Goal: Information Seeking & Learning: Learn about a topic

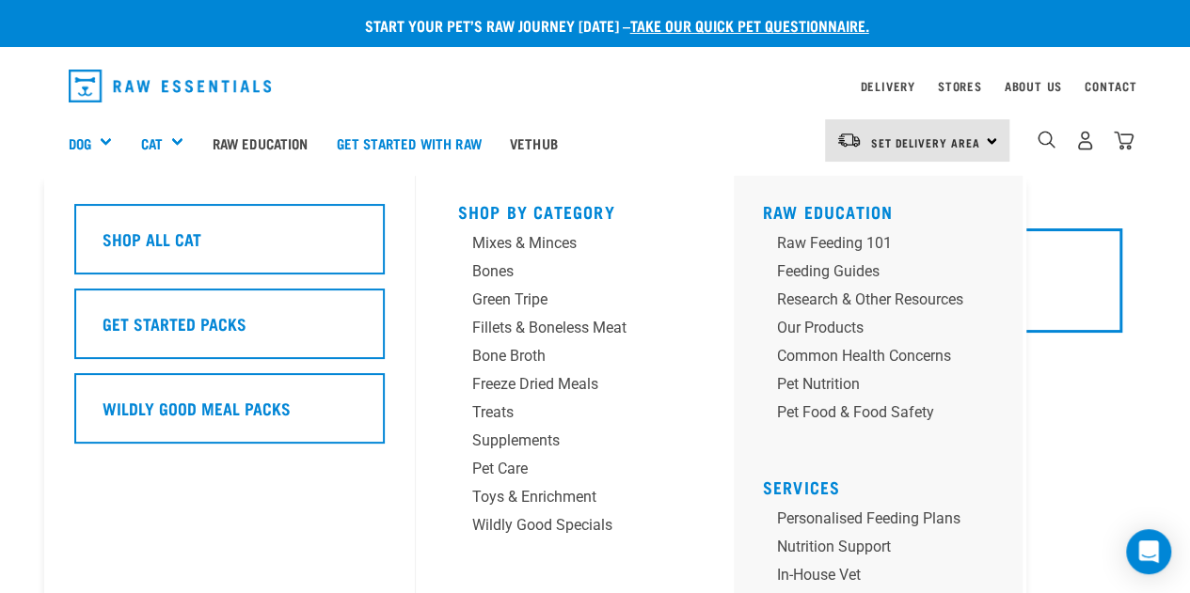
click at [169, 148] on div "Cat" at bounding box center [168, 142] width 57 height 75
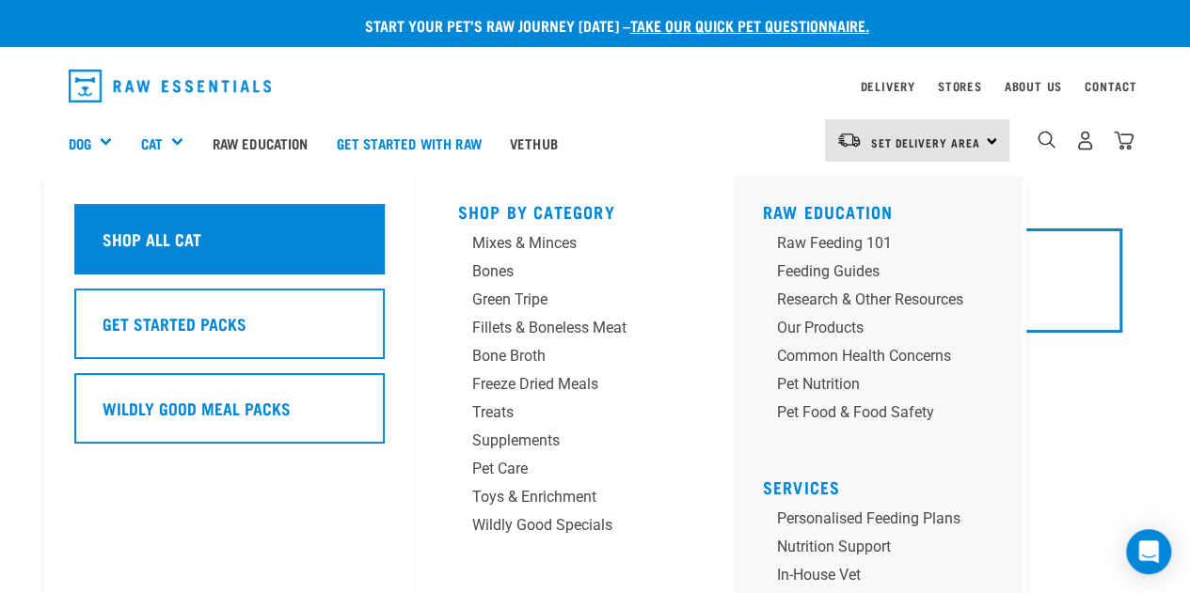
click at [153, 218] on div "Shop All Cat" at bounding box center [229, 239] width 310 height 71
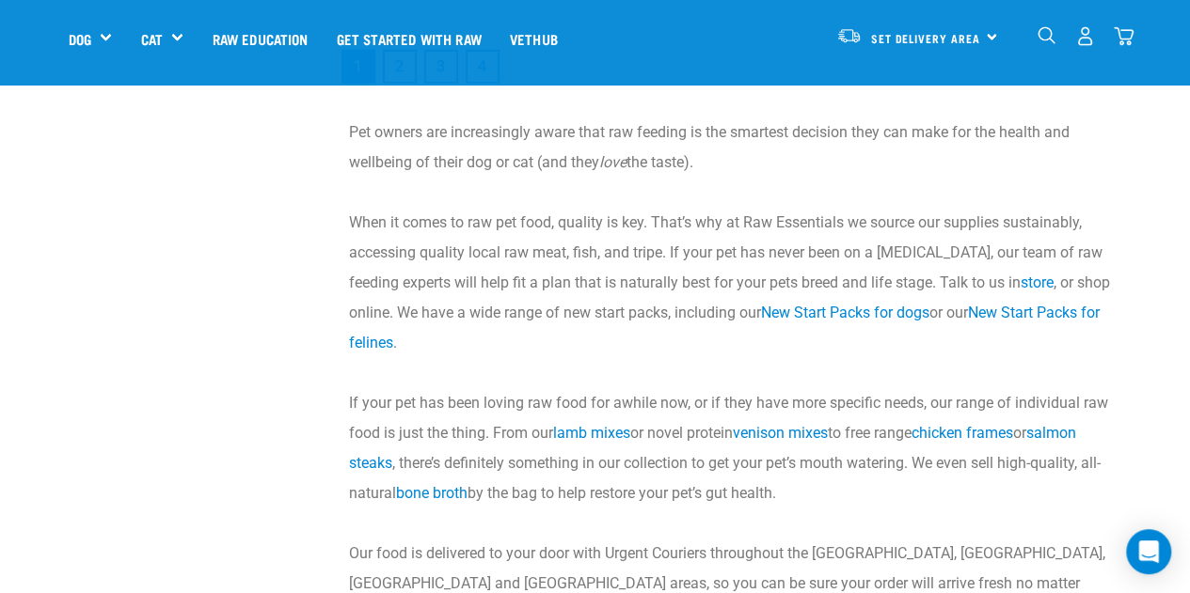
scroll to position [2821, 0]
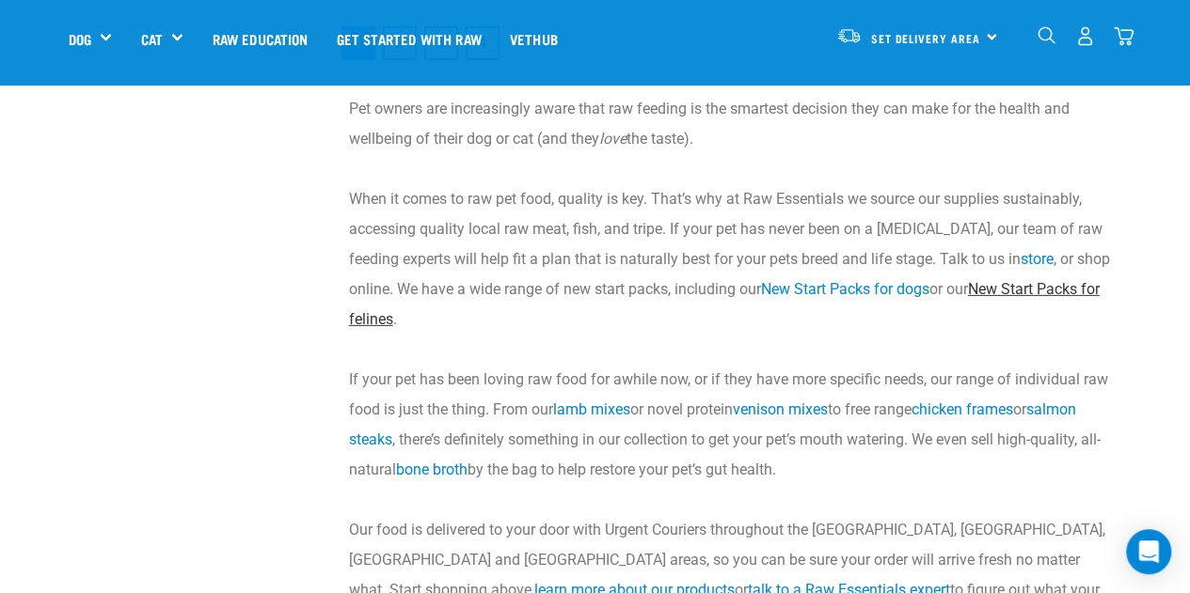
click at [434, 319] on link "New Start Packs for felines" at bounding box center [724, 304] width 750 height 48
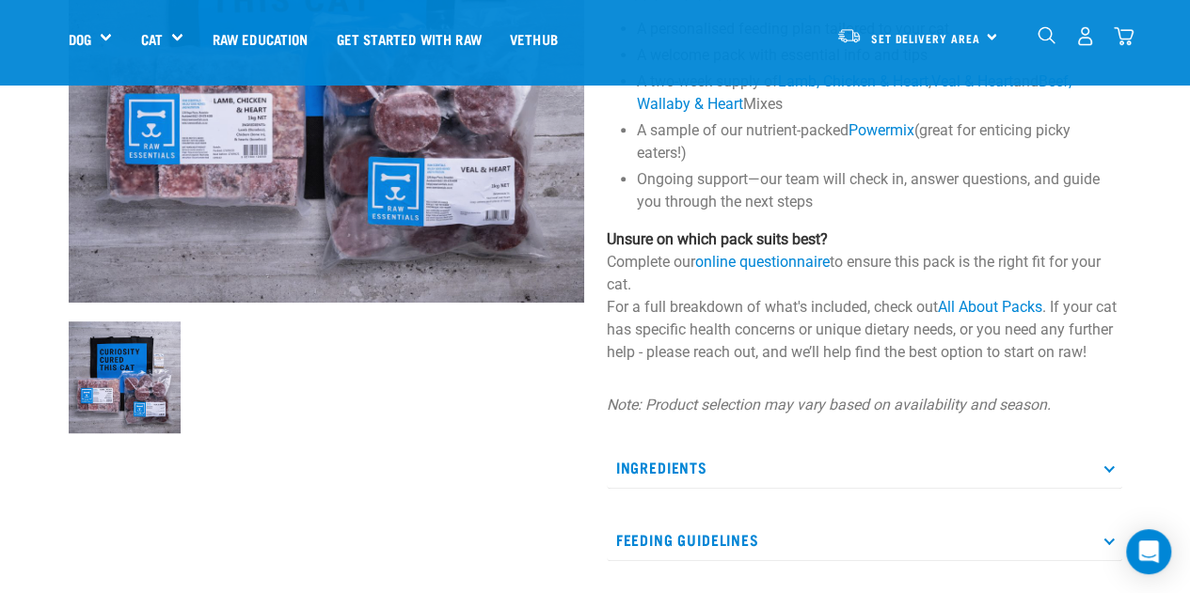
scroll to position [376, 0]
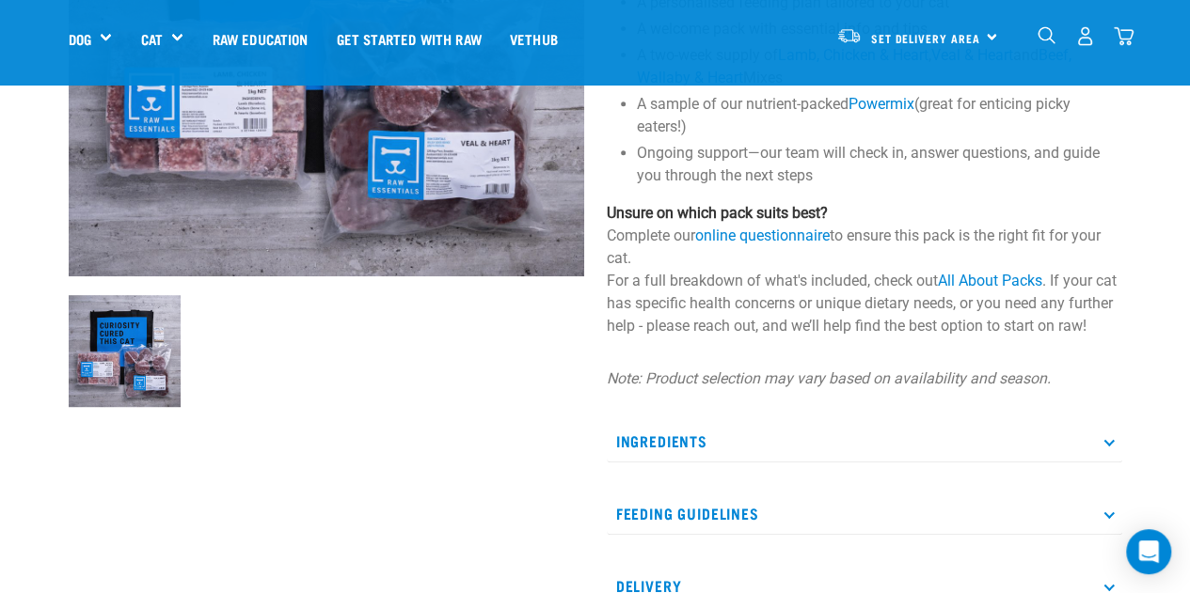
click at [1057, 463] on p "Ingredients" at bounding box center [864, 441] width 515 height 42
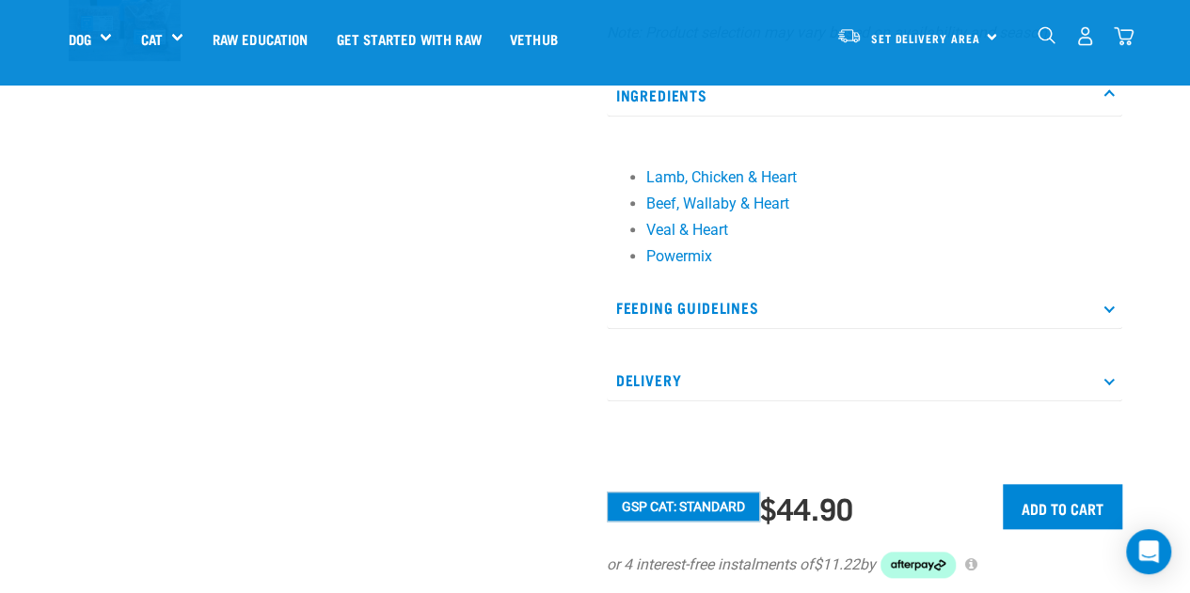
scroll to position [752, 0]
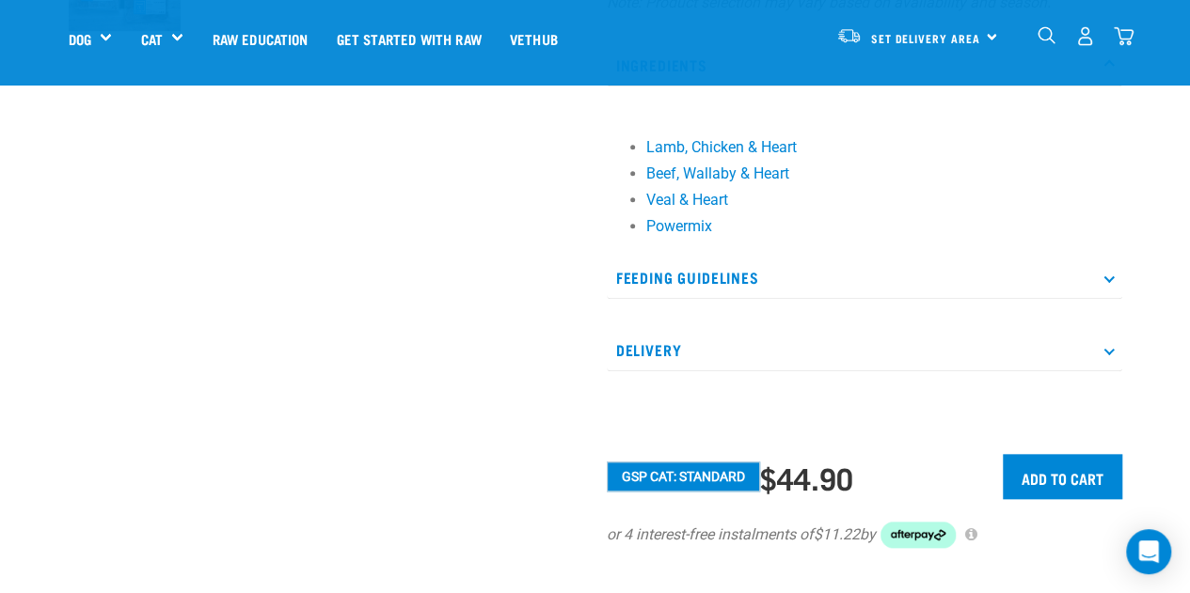
click at [882, 371] on p "Delivery" at bounding box center [864, 350] width 515 height 42
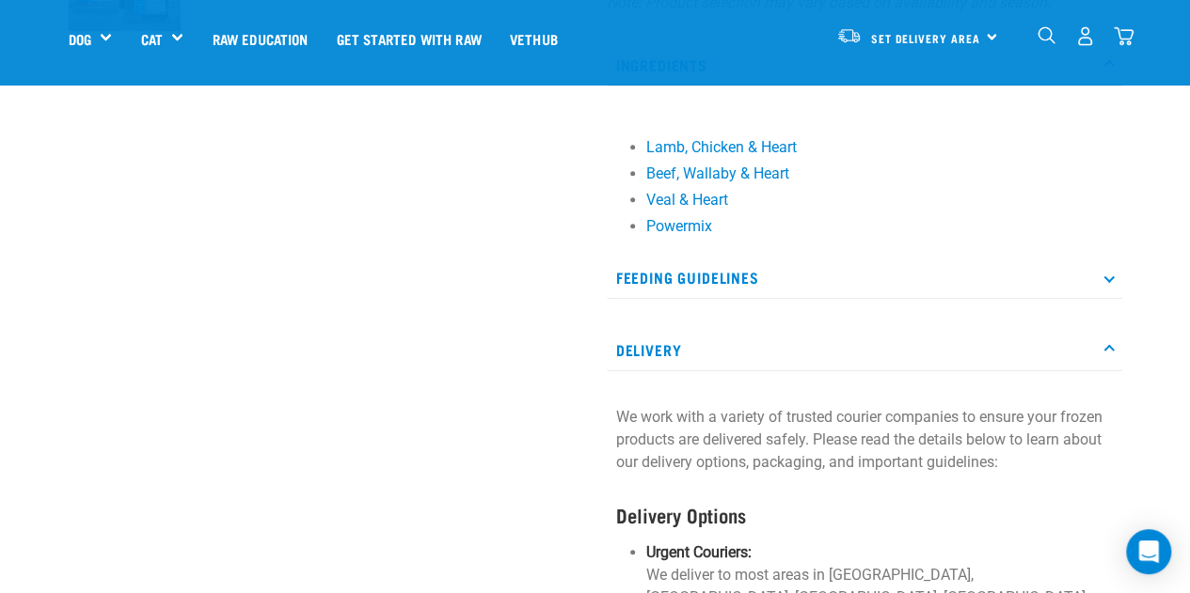
click at [921, 294] on p "Feeding Guidelines" at bounding box center [864, 278] width 515 height 42
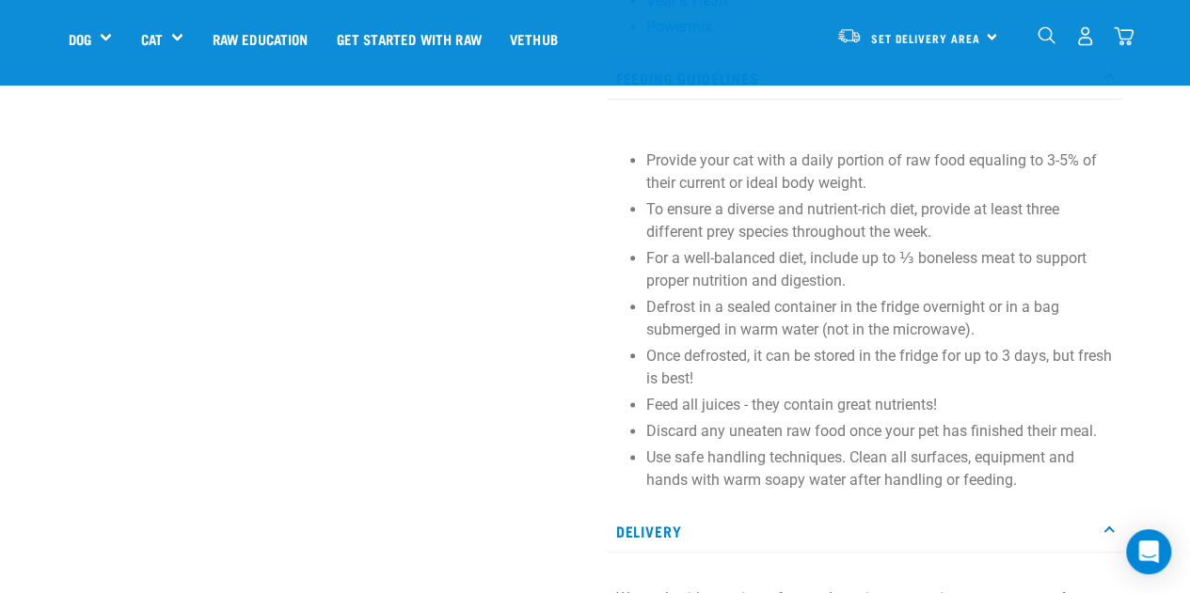
scroll to position [979, 0]
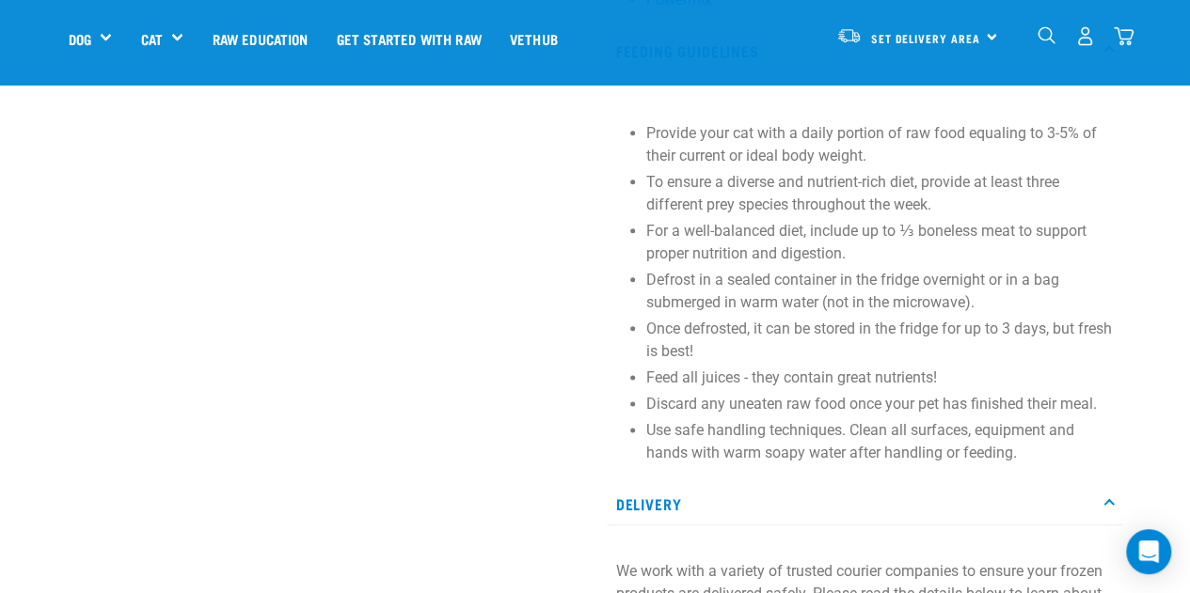
click at [771, 389] on p "Feed all juices - they contain great nutrients!" at bounding box center [879, 378] width 466 height 23
click at [806, 363] on p "Once defrosted, it can be stored in the fridge for up to 3 days, but fresh is b…" at bounding box center [879, 340] width 466 height 45
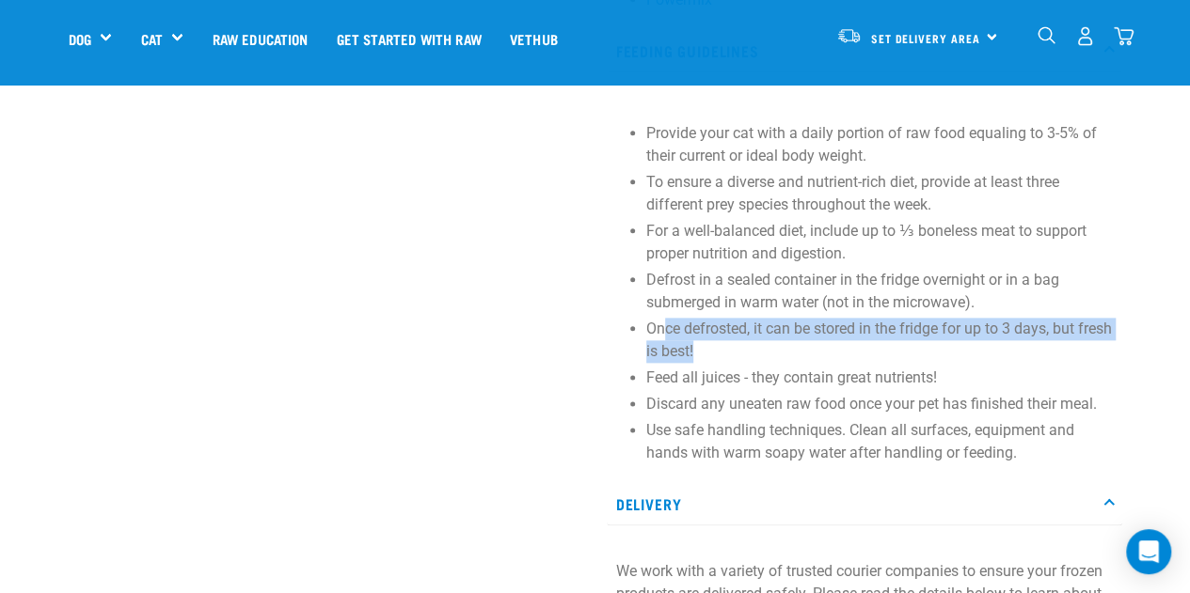
drag, startPoint x: 792, startPoint y: 375, endPoint x: 660, endPoint y: 339, distance: 136.4
click at [660, 339] on p "Once defrosted, it can be stored in the fridge for up to 3 days, but fresh is b…" at bounding box center [879, 340] width 466 height 45
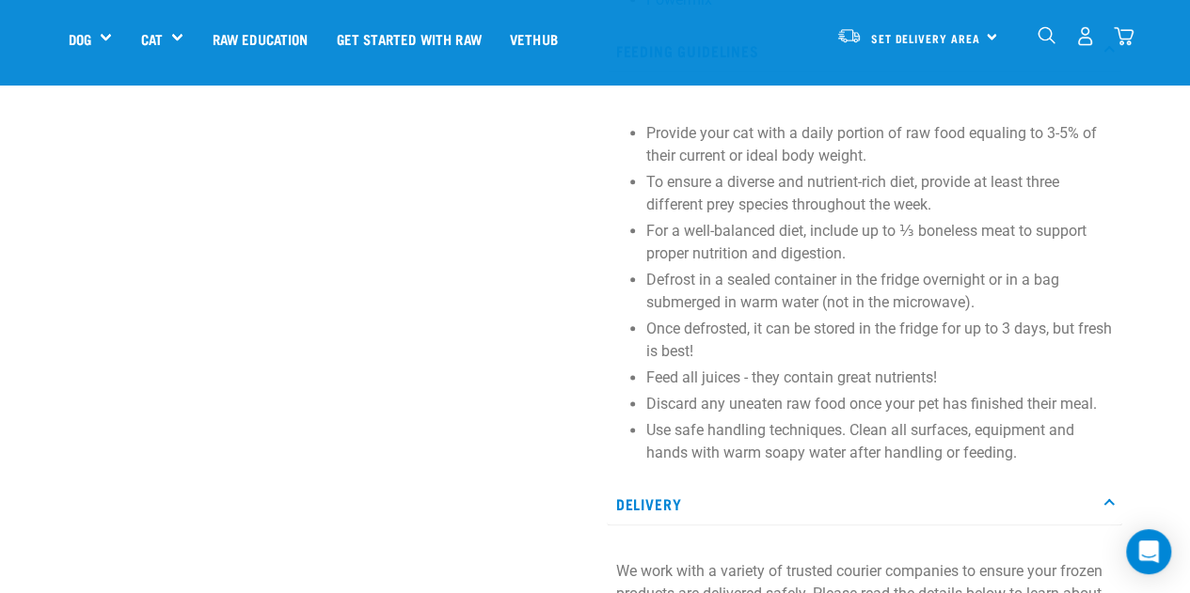
click at [767, 416] on p "Discard any uneaten raw food once your pet has finished their meal." at bounding box center [879, 404] width 466 height 23
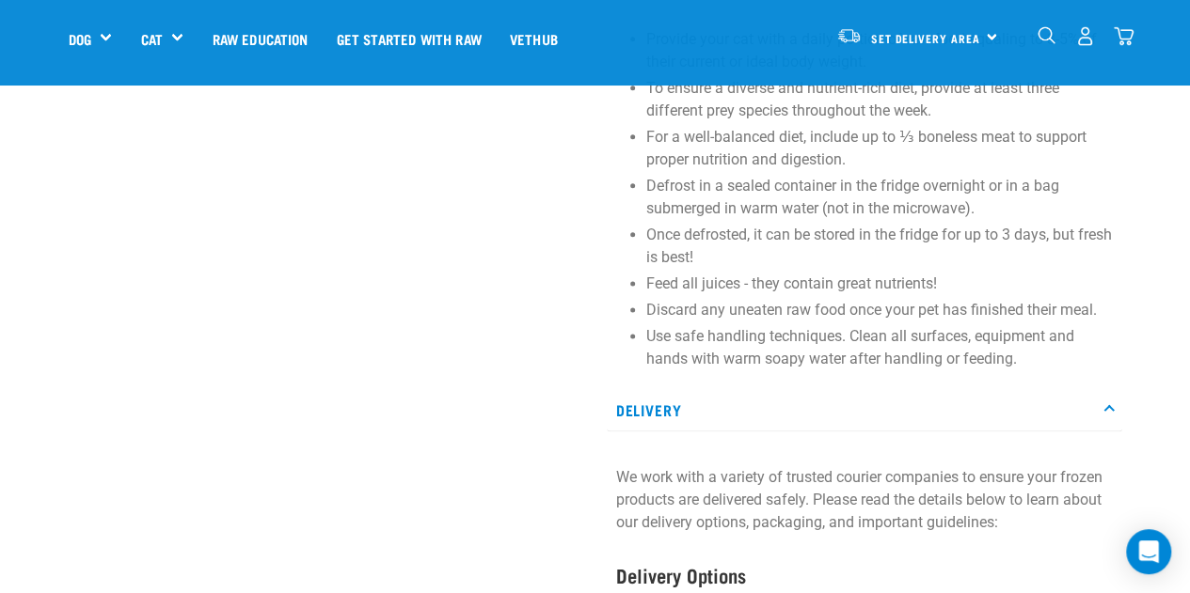
scroll to position [885, 0]
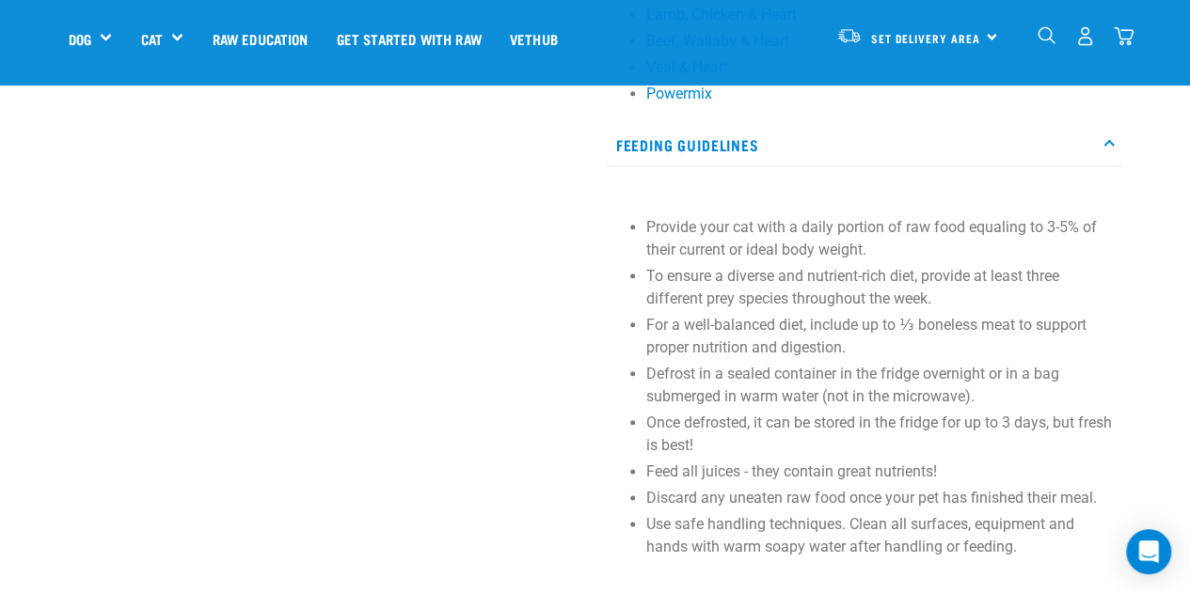
click at [607, 374] on div "Provide your cat with a daily portion of raw food equaling to 3-5% of their cur…" at bounding box center [864, 380] width 515 height 376
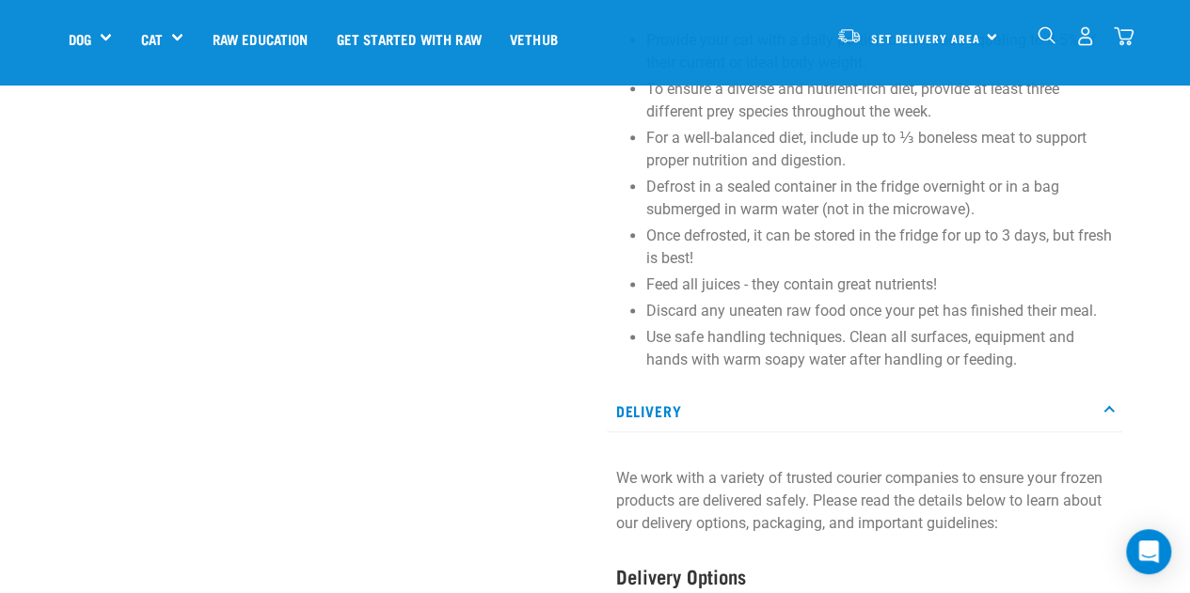
scroll to position [1073, 0]
click at [366, 466] on div at bounding box center [326, 234] width 538 height 2391
